Goal: Task Accomplishment & Management: Use online tool/utility

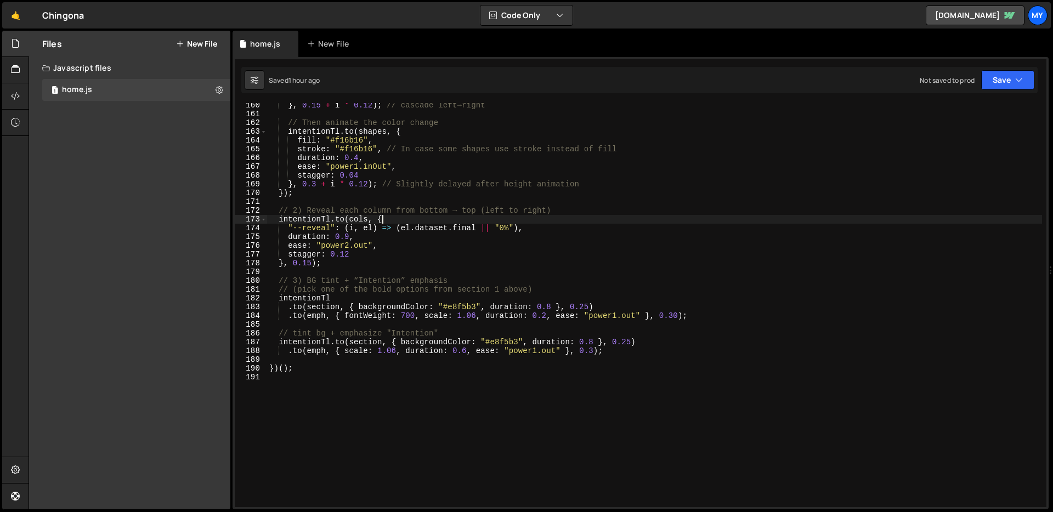
click at [467, 217] on div "} , 0.15 + i * 0.12 ) ; // cascade left→right // Then animate the color change …" at bounding box center [654, 312] width 775 height 422
type textarea "})();"
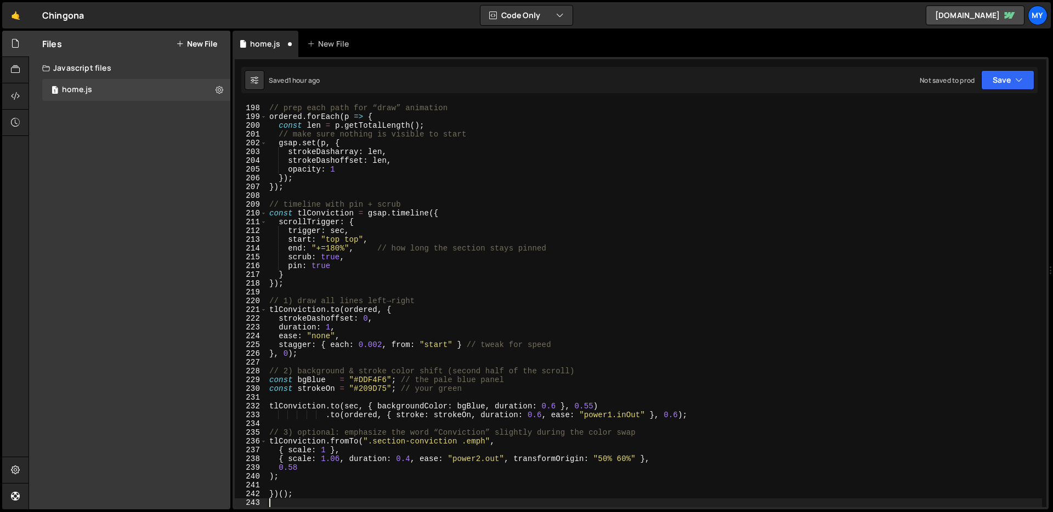
scroll to position [1727, 0]
click at [1022, 77] on button "Save" at bounding box center [1007, 80] width 53 height 20
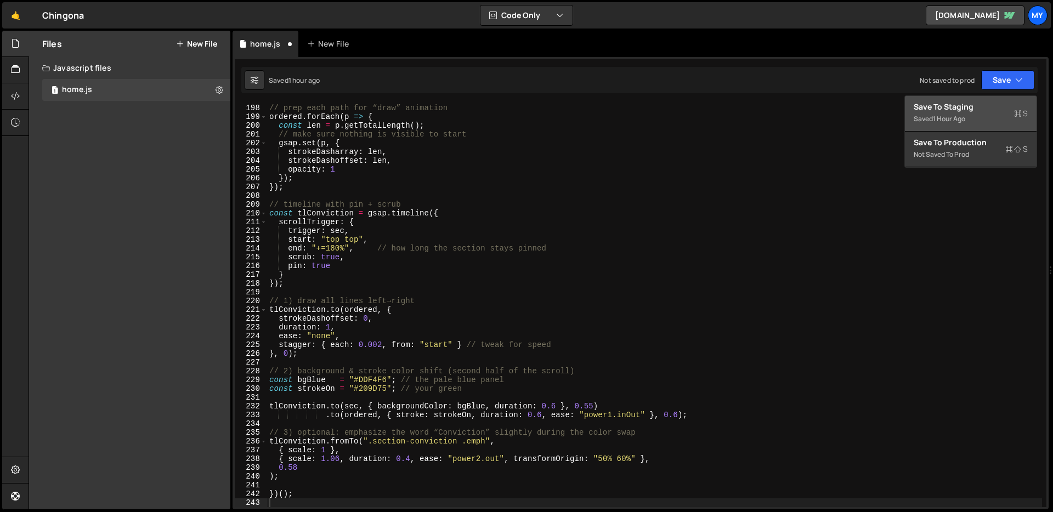
click at [986, 111] on div "Save to Staging S" at bounding box center [970, 106] width 114 height 11
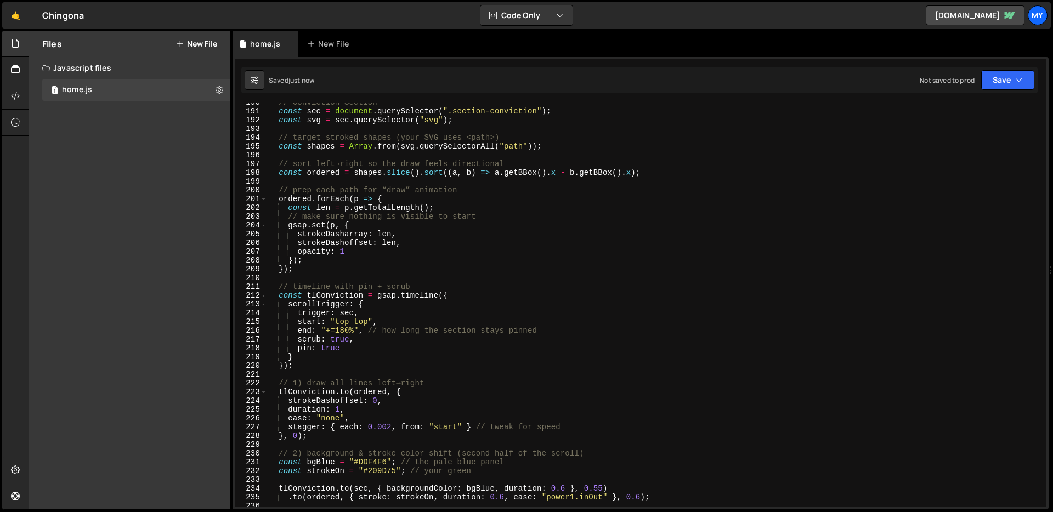
scroll to position [1662, 0]
click at [672, 281] on div "// Conviction Section ---------------------------------------------------------…" at bounding box center [654, 310] width 775 height 422
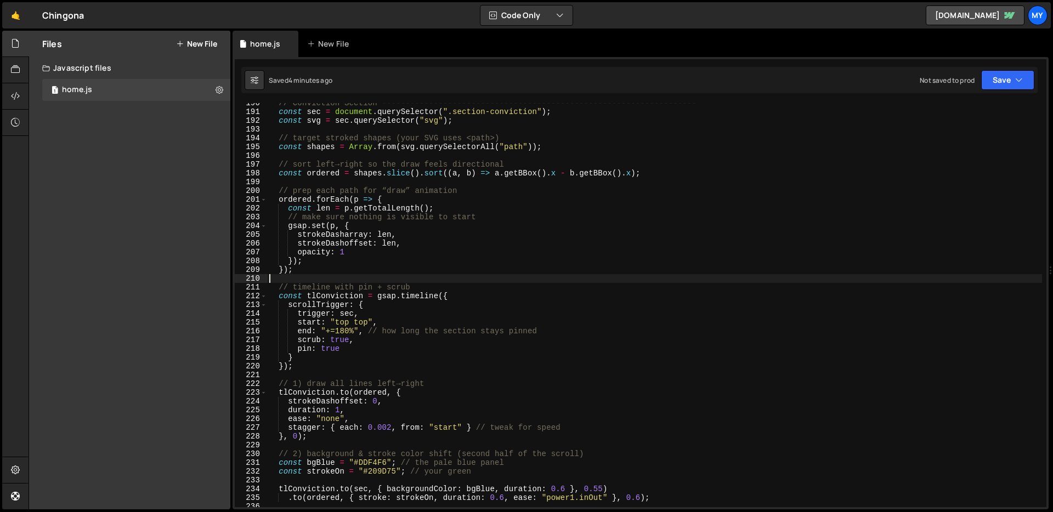
type textarea "})();"
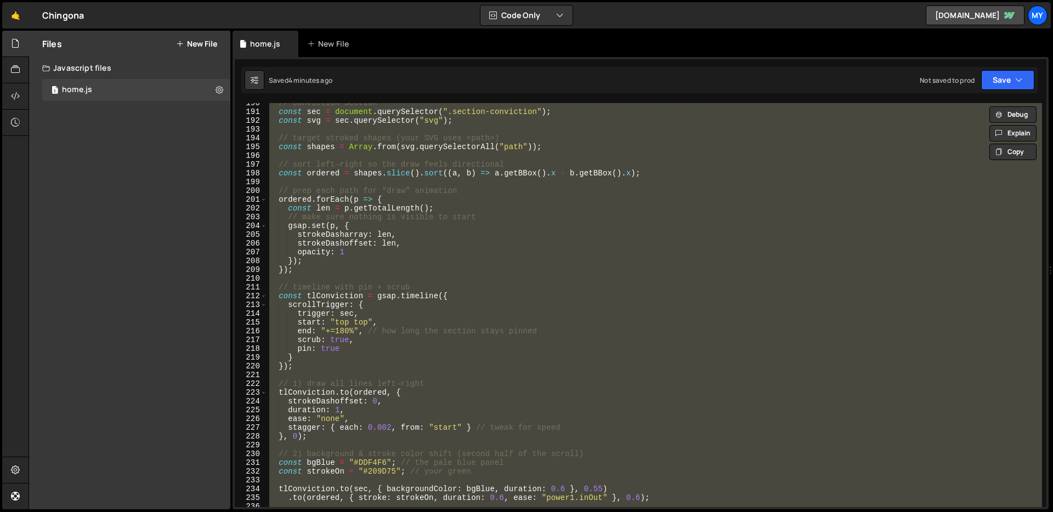
paste textarea
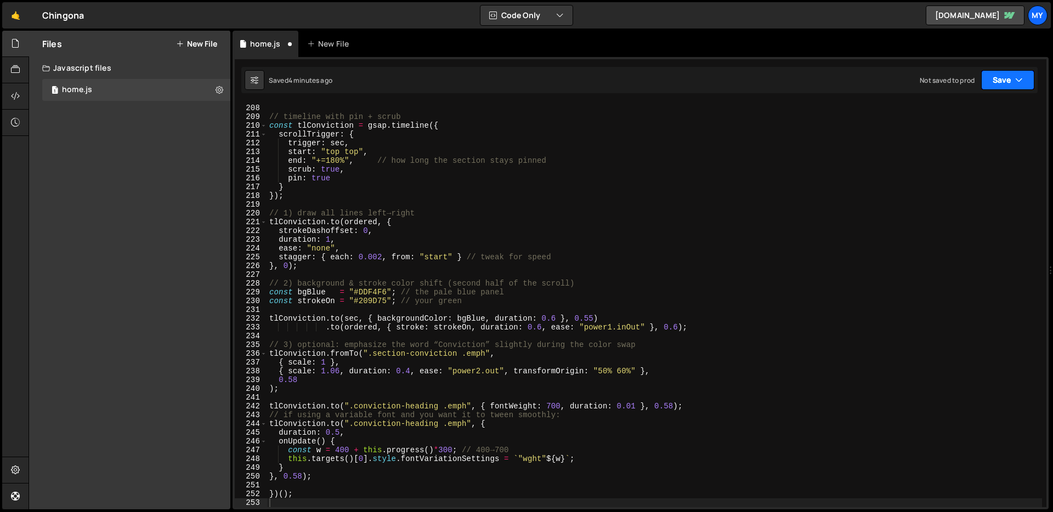
click at [1009, 81] on button "Save" at bounding box center [1007, 80] width 53 height 20
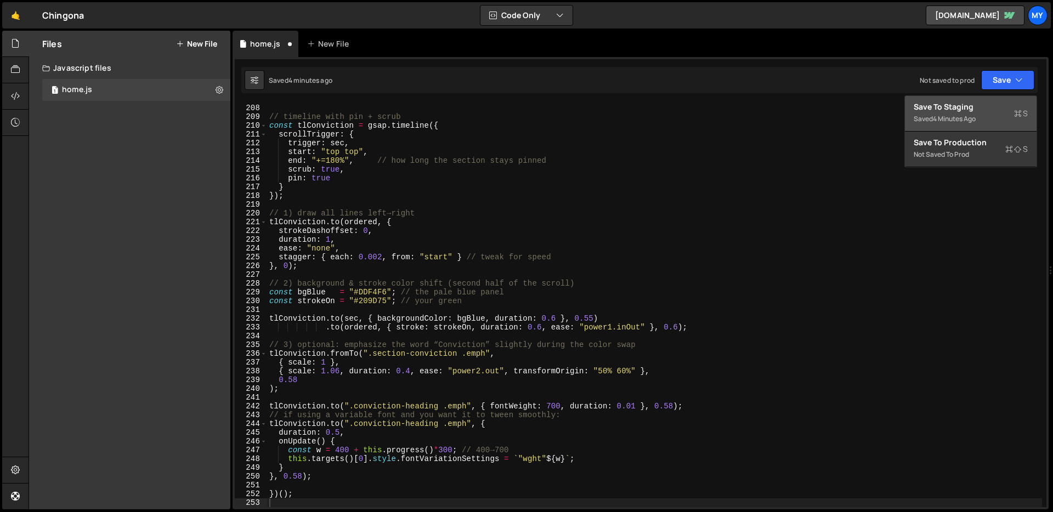
click at [979, 107] on div "Save to Staging S" at bounding box center [970, 106] width 114 height 11
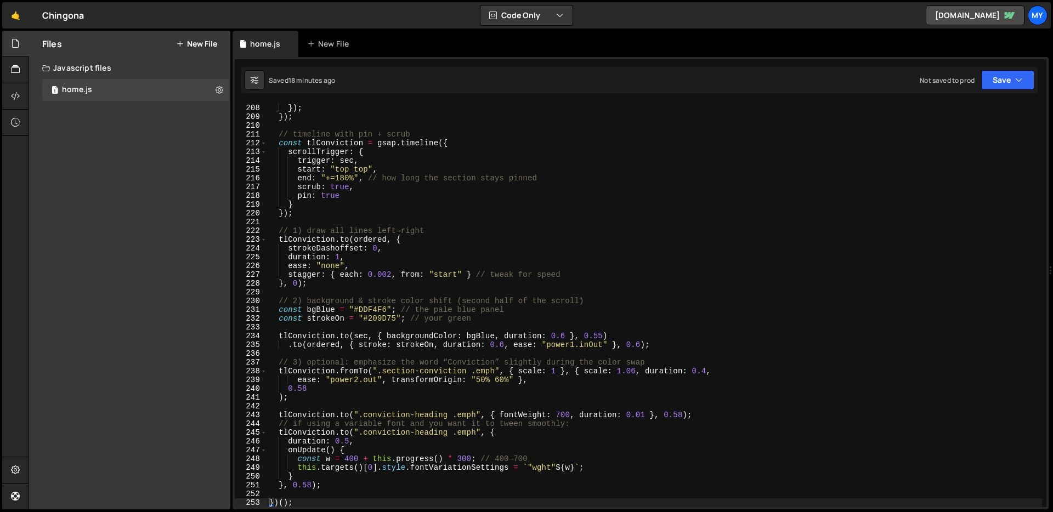
click at [621, 189] on div "opacity : 1 }) ; }) ; // timeline with pin + scrub const tlConviction = gsap . …" at bounding box center [654, 306] width 775 height 422
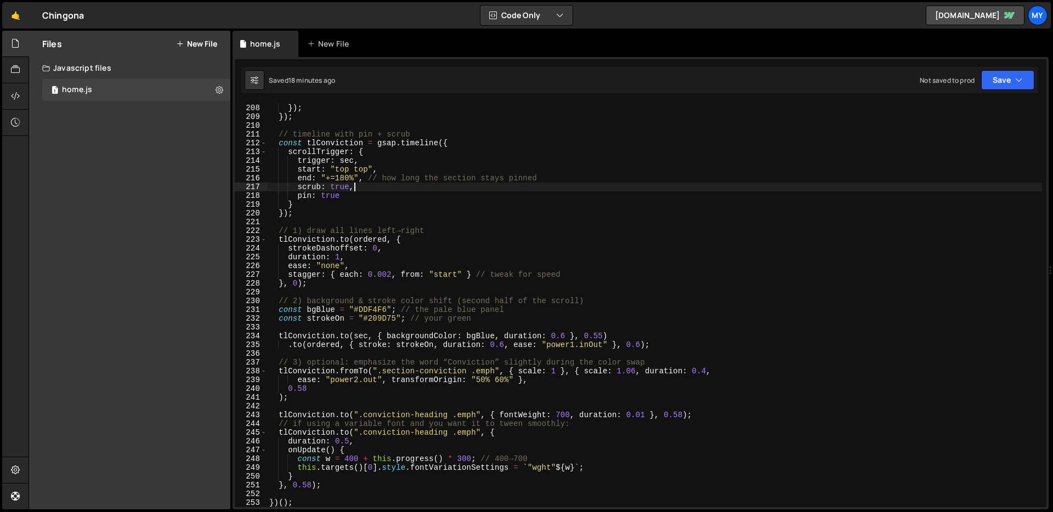
type textarea "})();"
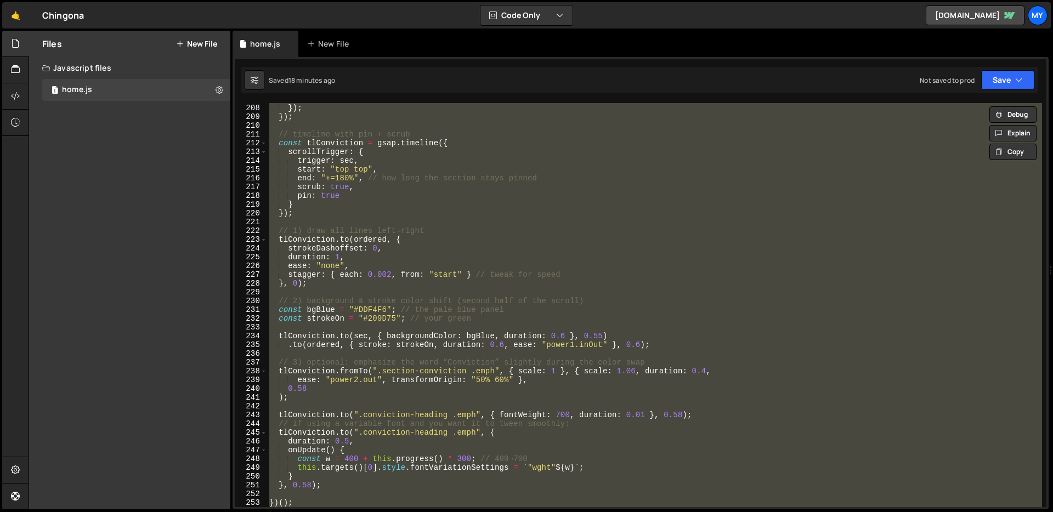
paste textarea
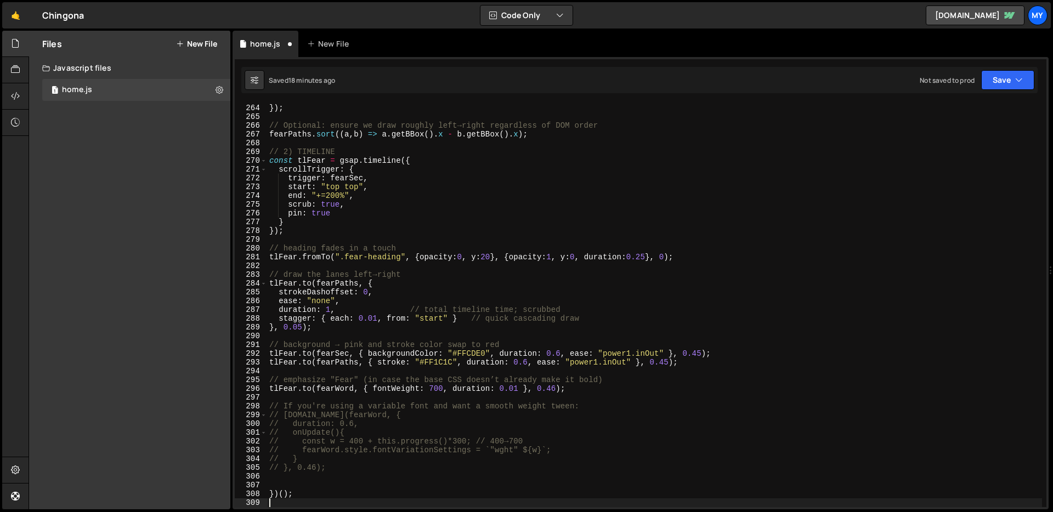
scroll to position [2300, 0]
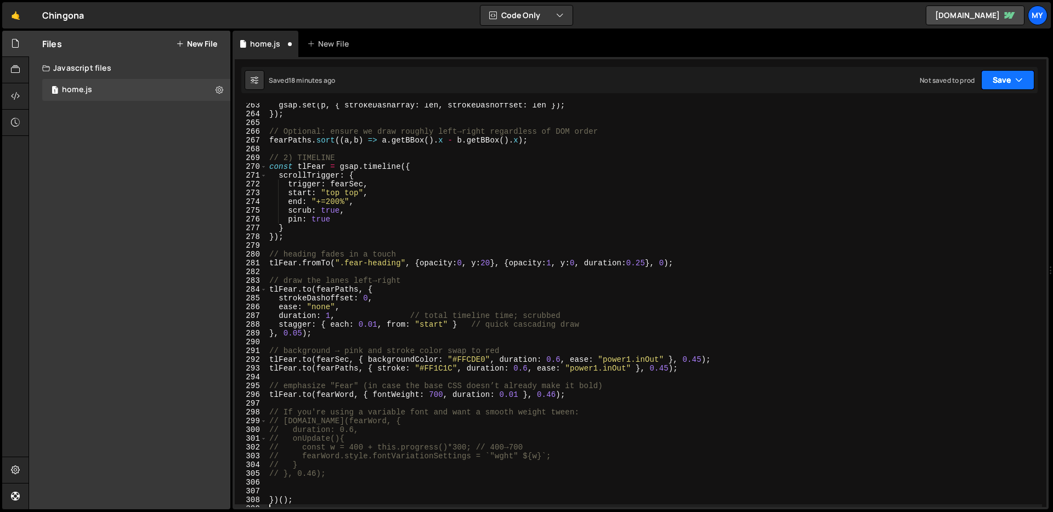
click at [984, 77] on button "Save" at bounding box center [1007, 80] width 53 height 20
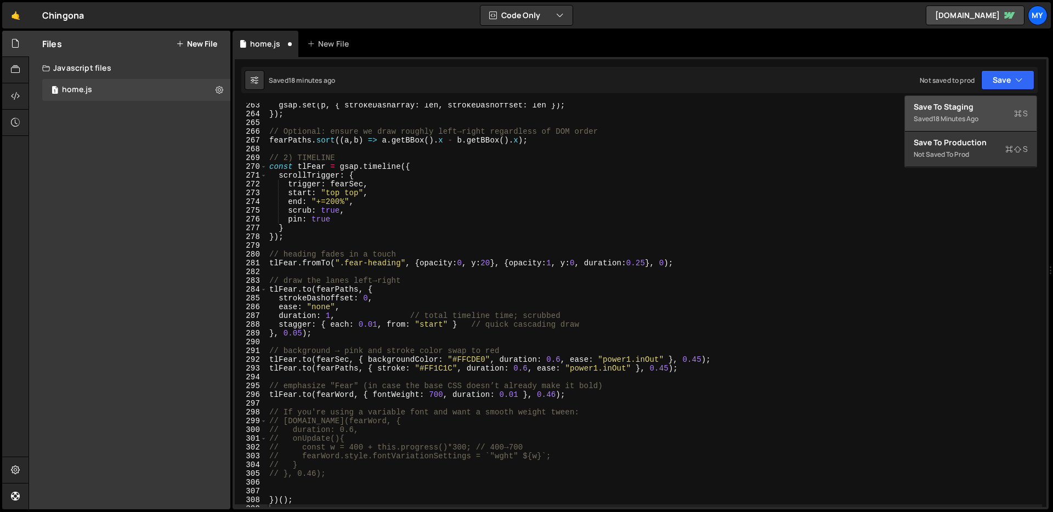
click at [977, 105] on div "Save to Staging S" at bounding box center [970, 106] width 114 height 11
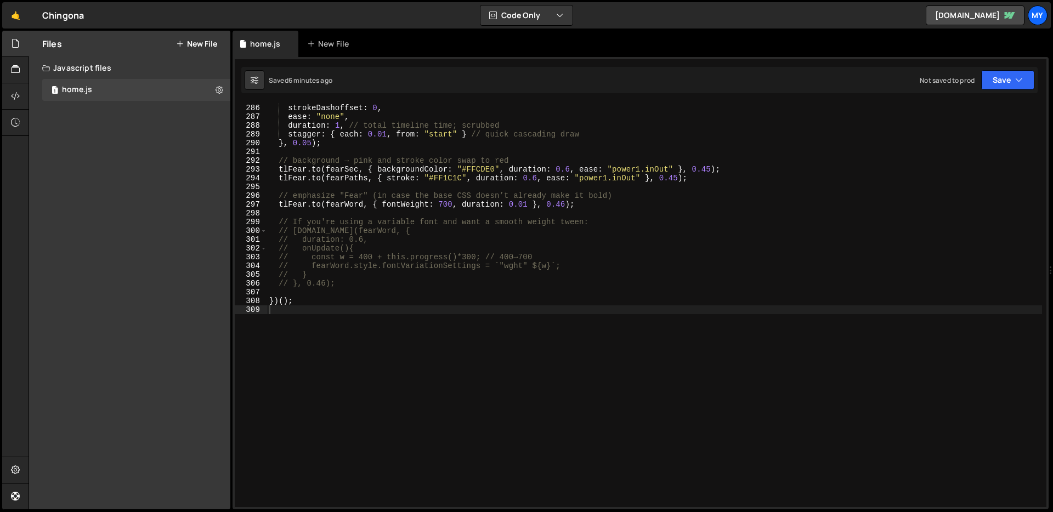
click at [487, 214] on div "tlFear . to ( fearPaths , { strokeDashoffset : 0 , ease : "none" , duration : 1…" at bounding box center [654, 306] width 775 height 422
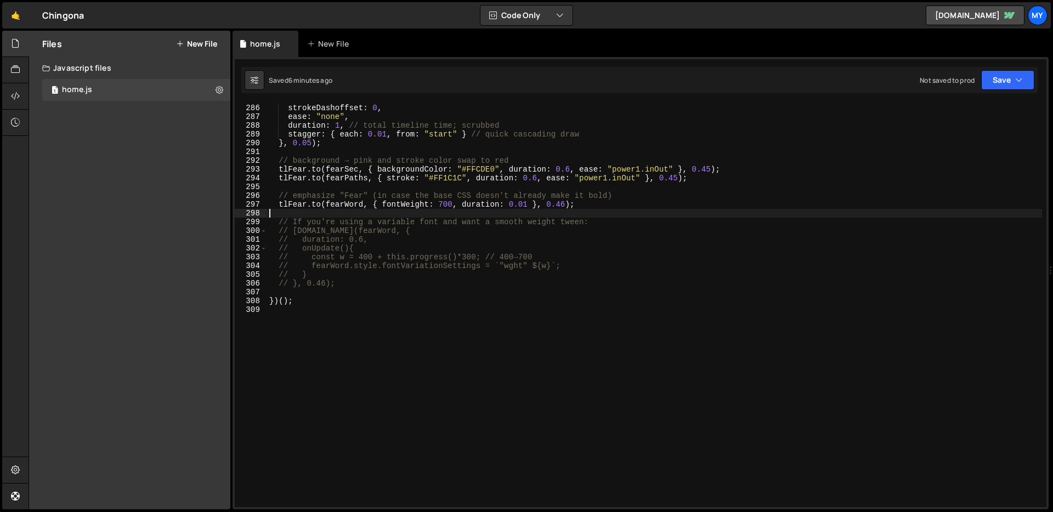
type textarea "})();"
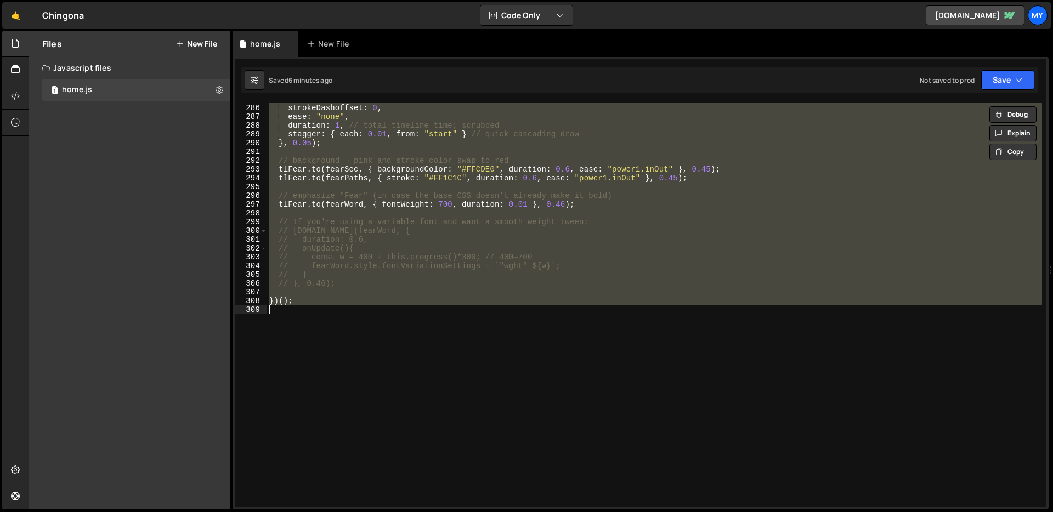
paste textarea
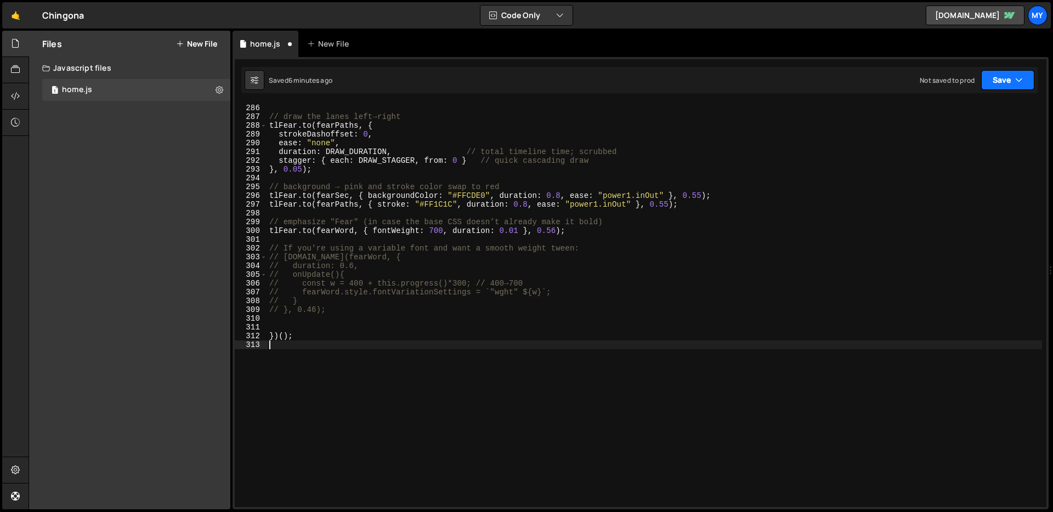
click at [1009, 79] on button "Save" at bounding box center [1007, 80] width 53 height 20
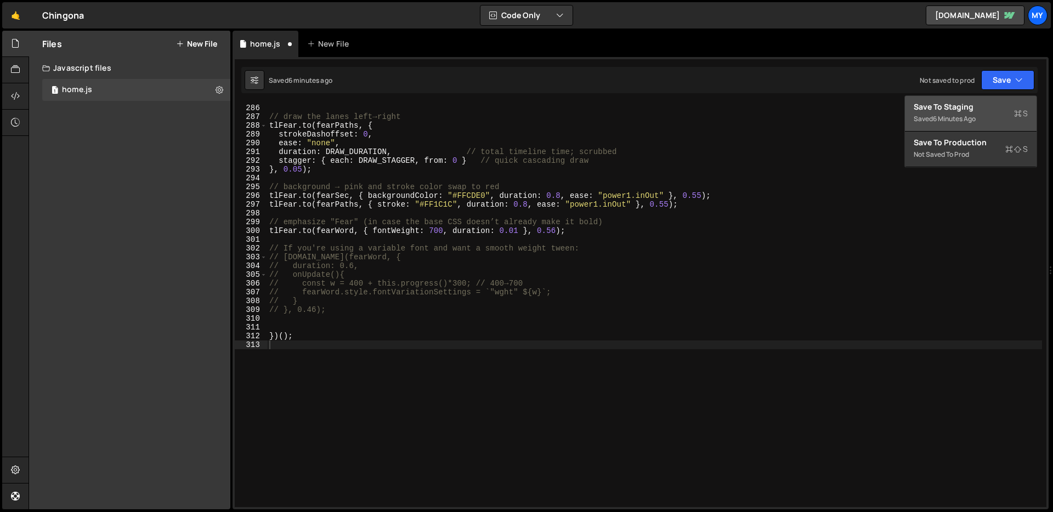
click at [970, 106] on div "Save to Staging S" at bounding box center [970, 106] width 114 height 11
